Goal: Find specific page/section: Find specific page/section

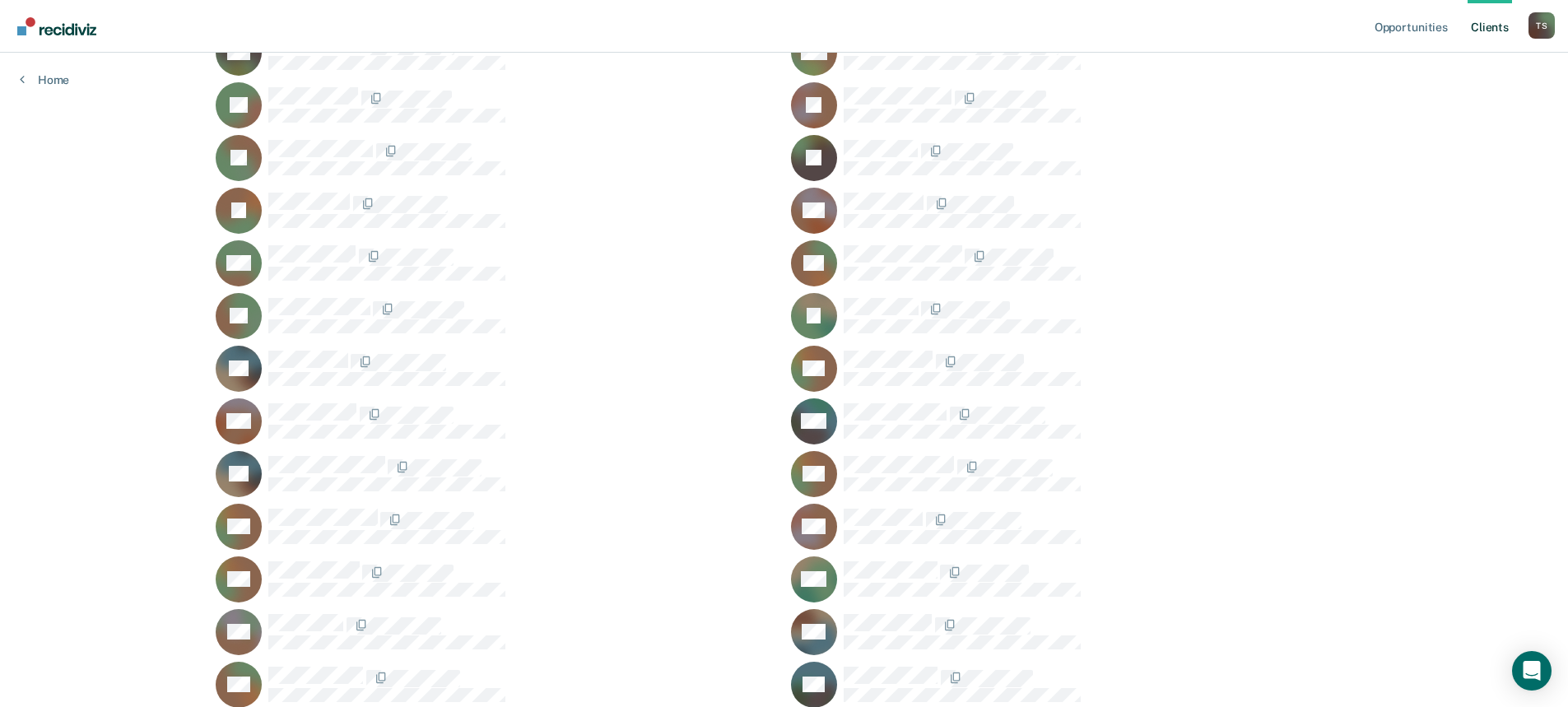
scroll to position [989, 0]
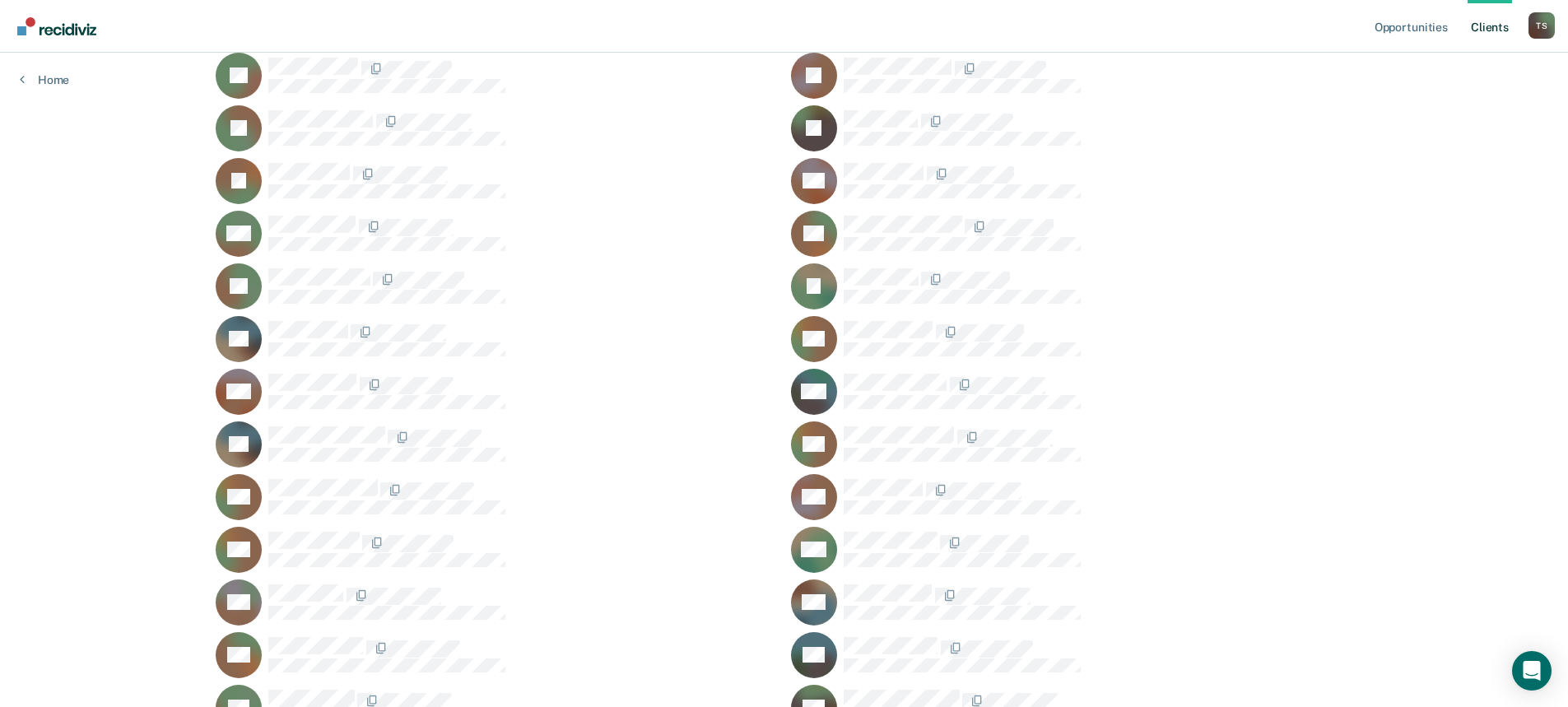
click at [866, 529] on div "KM" at bounding box center [1072, 550] width 561 height 47
